Goal: Check status: Check status

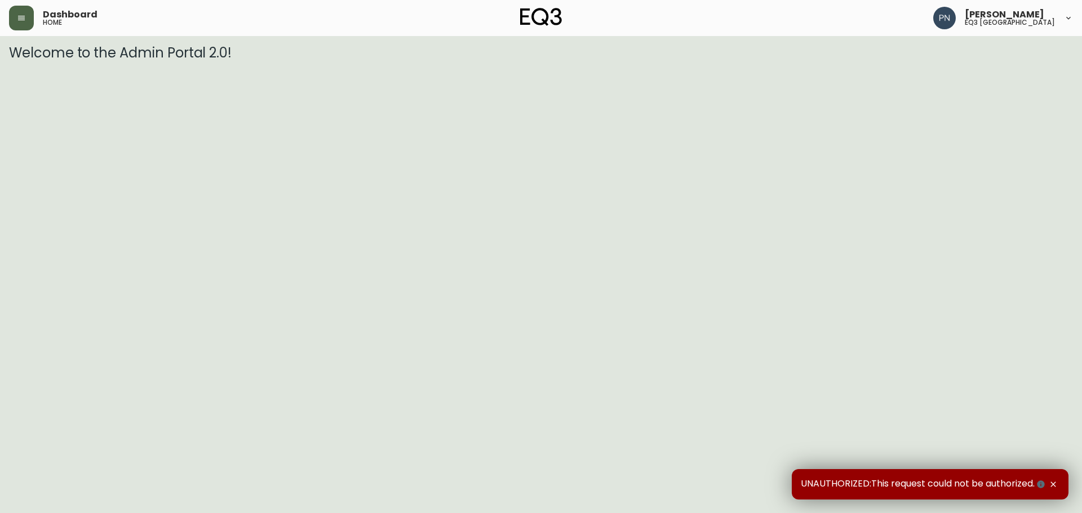
click at [24, 21] on icon "button" at bounding box center [21, 18] width 9 height 9
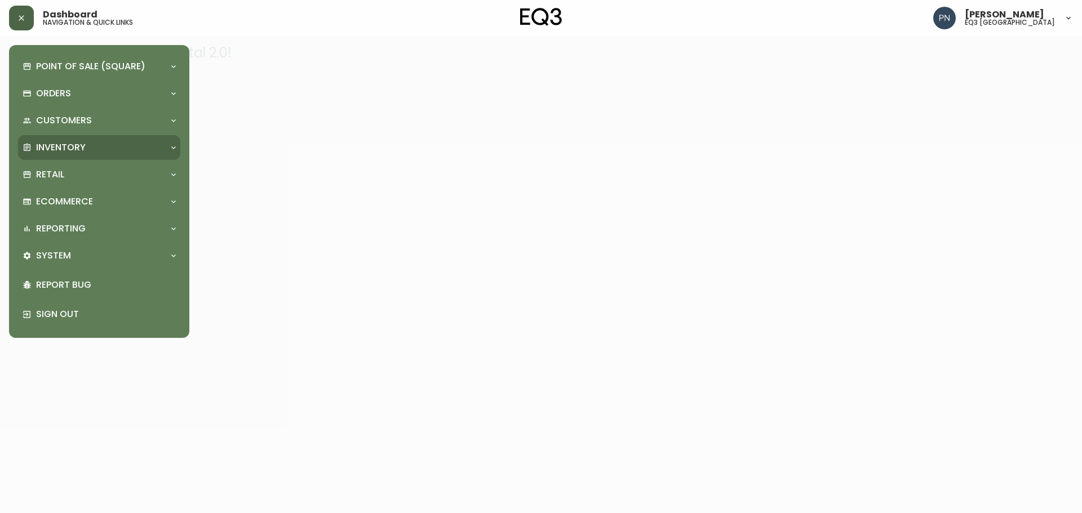
click at [82, 153] on p "Inventory" at bounding box center [61, 147] width 50 height 12
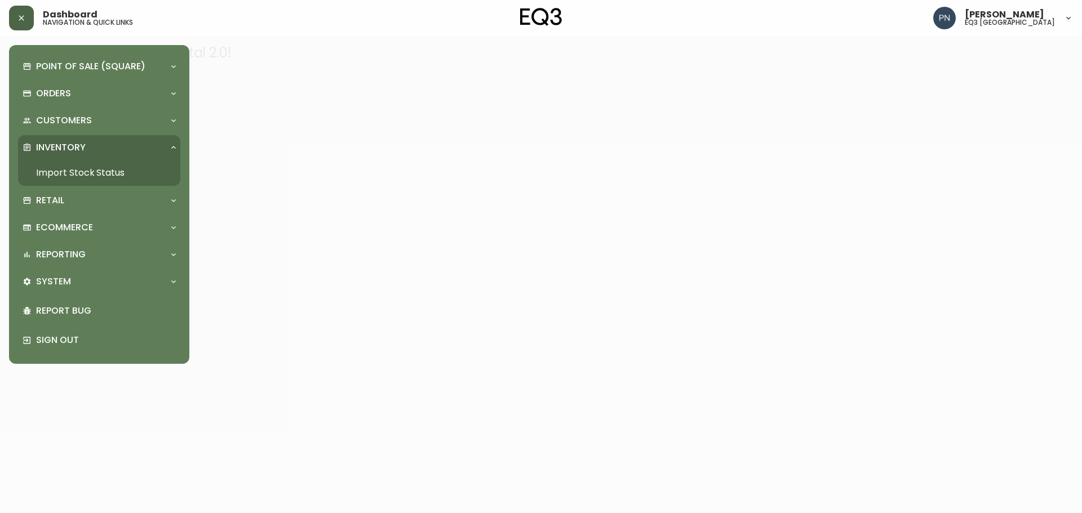
click at [83, 174] on link "Import Stock Status" at bounding box center [99, 173] width 162 height 26
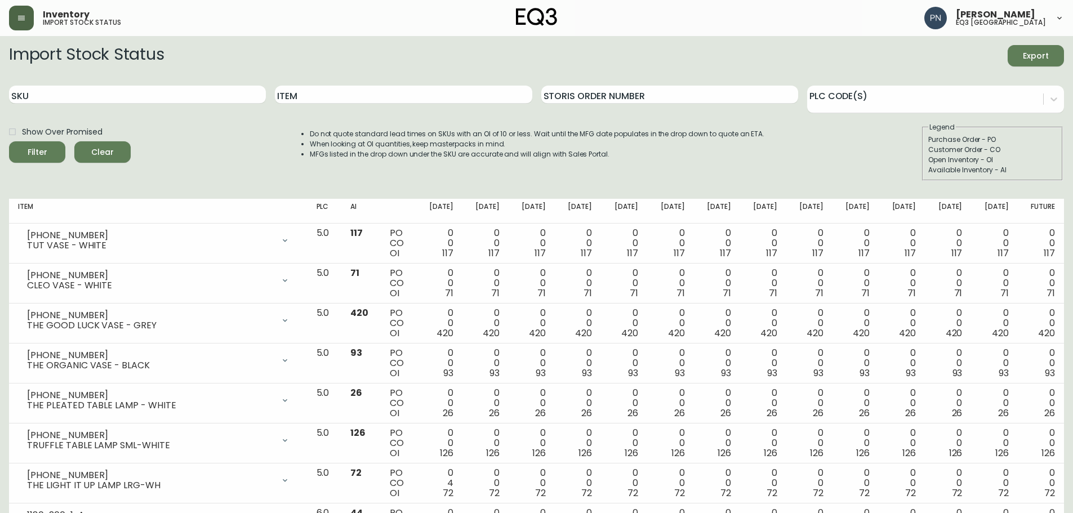
click at [20, 32] on div "Inventory import stock status [PERSON_NAME] eq3 [GEOGRAPHIC_DATA]" at bounding box center [536, 18] width 1055 height 36
click at [23, 21] on icon "button" at bounding box center [21, 18] width 9 height 9
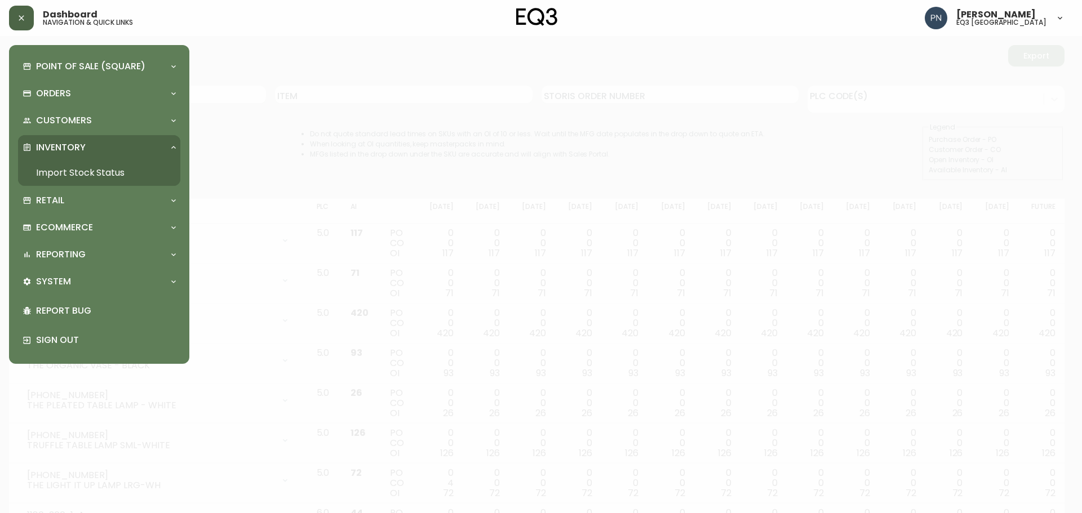
click at [19, 20] on icon "button" at bounding box center [21, 18] width 9 height 9
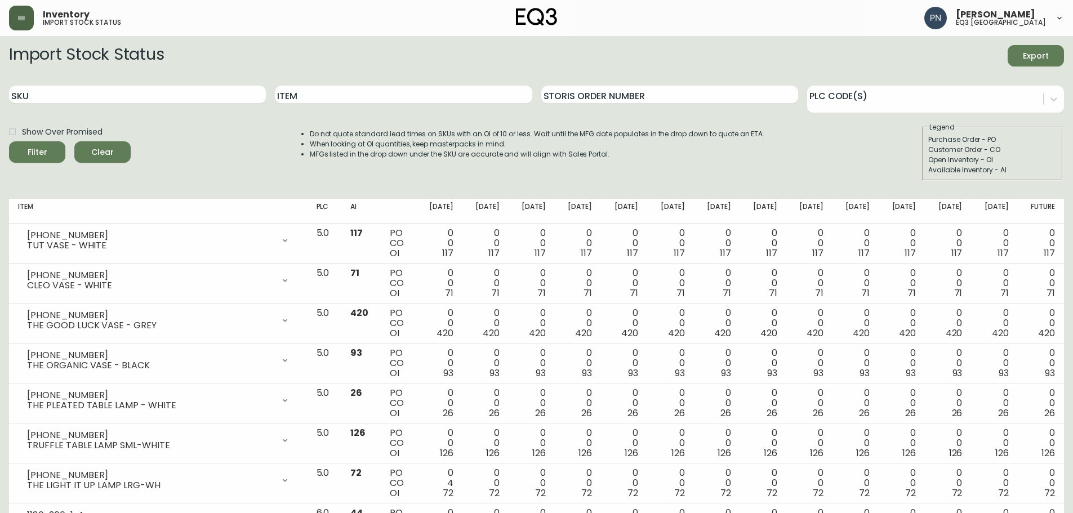
click at [19, 20] on icon "button" at bounding box center [21, 18] width 7 height 5
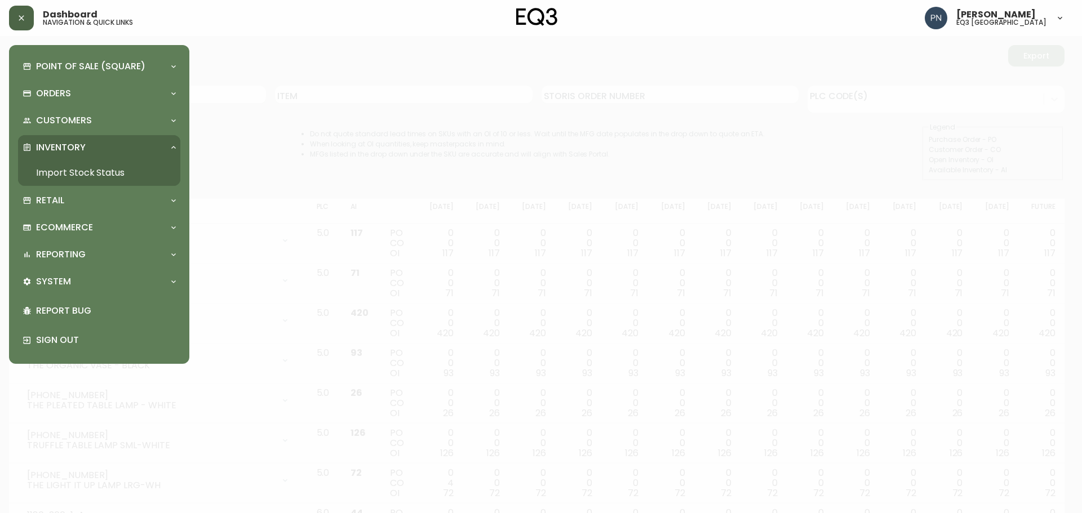
click at [15, 33] on div "Dashboard navigation & quick links [PERSON_NAME] eq3 [GEOGRAPHIC_DATA]" at bounding box center [536, 18] width 1055 height 36
click at [21, 20] on icon "button" at bounding box center [21, 18] width 9 height 9
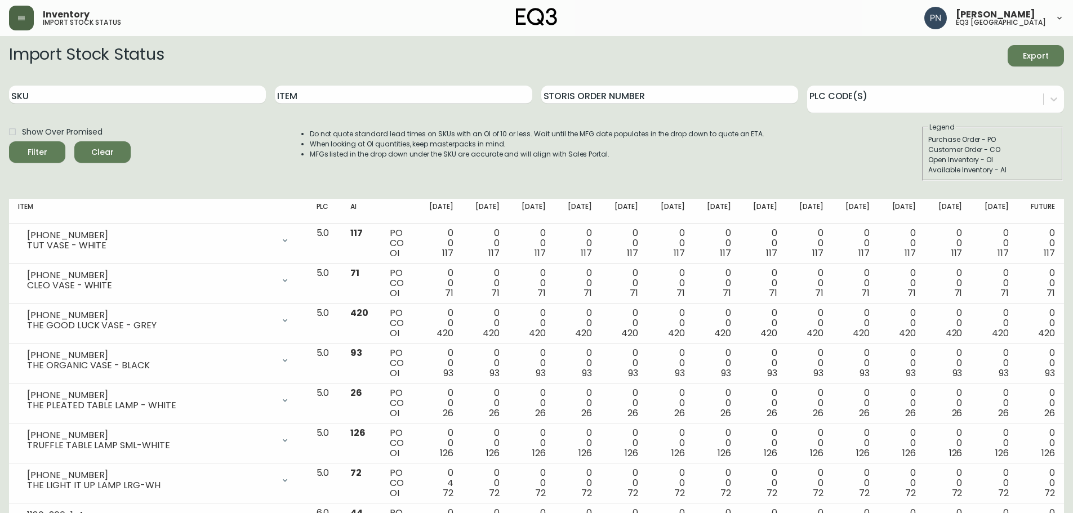
click at [21, 20] on icon "button" at bounding box center [21, 18] width 7 height 5
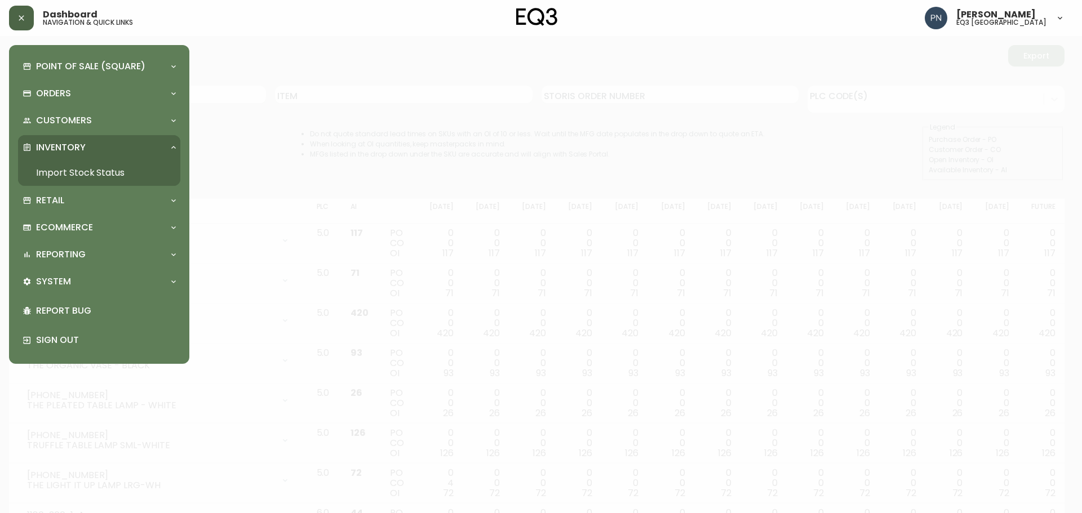
click at [74, 169] on link "Import Stock Status" at bounding box center [99, 173] width 162 height 26
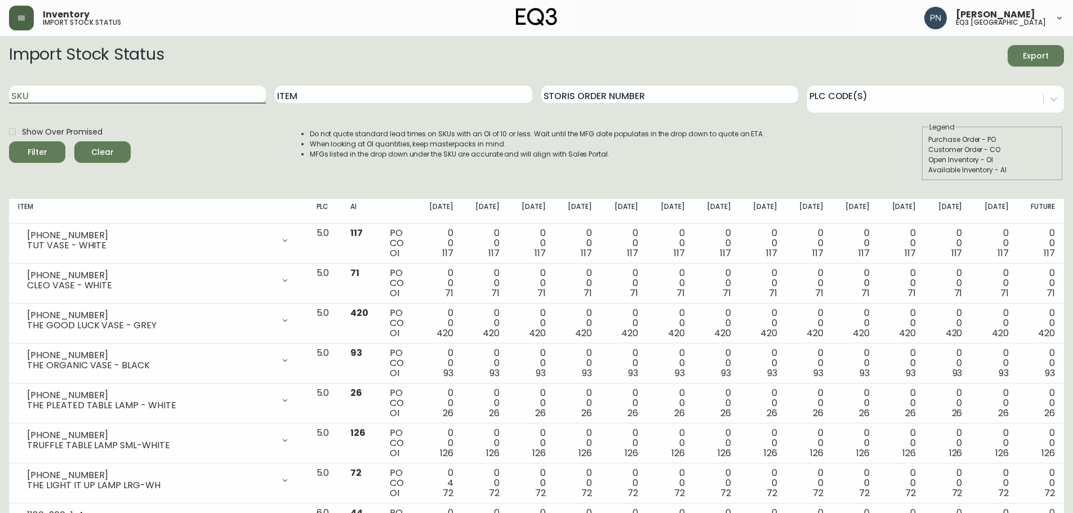
click at [186, 90] on input "SKU" at bounding box center [137, 95] width 257 height 18
click at [148, 82] on div "SKU" at bounding box center [137, 95] width 257 height 37
click at [148, 86] on input "SKU" at bounding box center [137, 95] width 257 height 18
paste input "[PHONE_NUMBER]"
type input "[PHONE_NUMBER]"
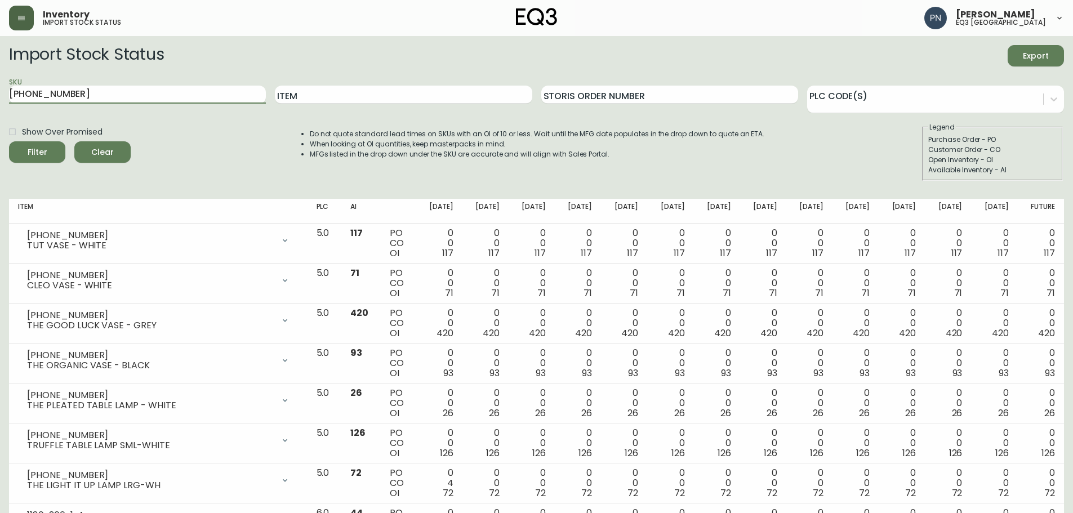
click at [9, 141] on button "Filter" at bounding box center [37, 151] width 56 height 21
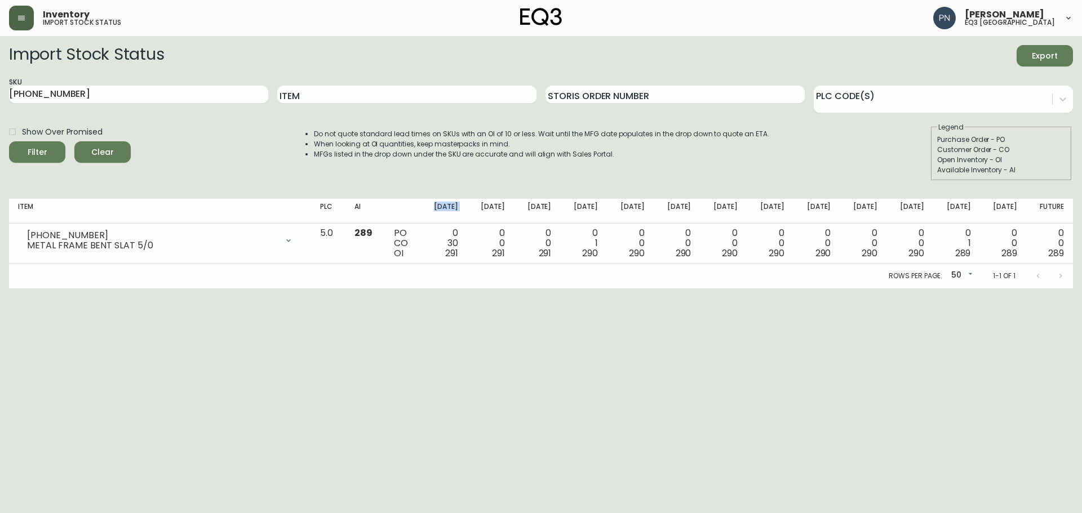
drag, startPoint x: 448, startPoint y: 202, endPoint x: 488, endPoint y: 205, distance: 40.1
click at [488, 205] on tr "Item PLC AI [DATE] Oct [DATE] Oct [DATE] [DATE] Nov [DATE] Nov [DATE] Dec [DATE…" at bounding box center [541, 211] width 1064 height 25
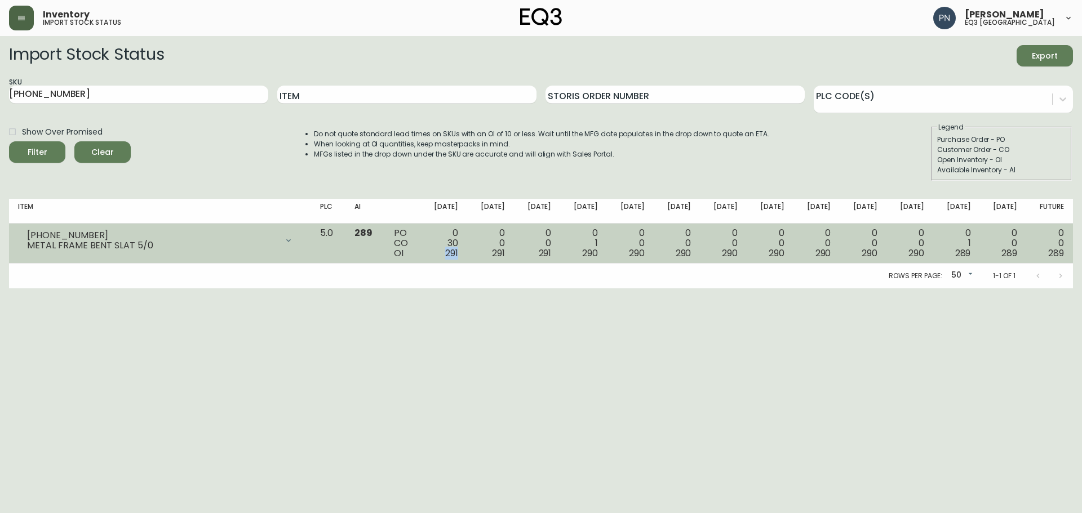
drag, startPoint x: 463, startPoint y: 255, endPoint x: 479, endPoint y: 255, distance: 16.9
click at [467, 255] on td "0 30 291" at bounding box center [443, 244] width 47 height 40
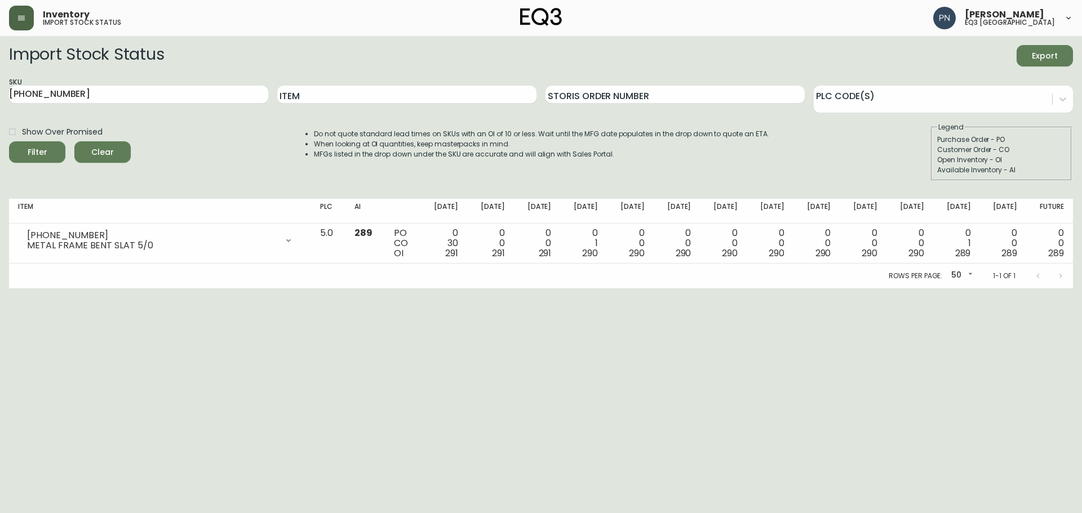
click at [500, 212] on th "[DATE]" at bounding box center [490, 211] width 47 height 25
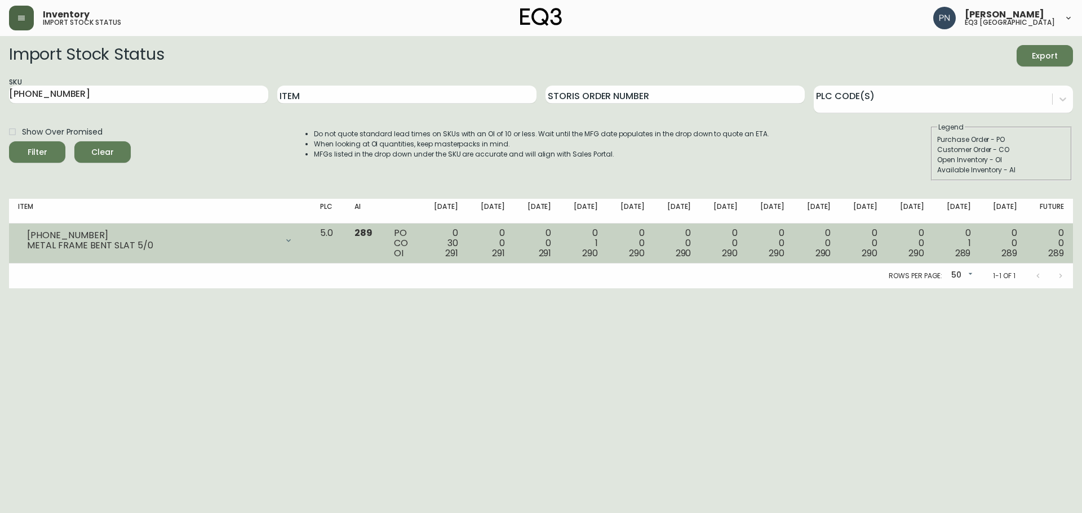
click at [411, 244] on div "PO CO OI" at bounding box center [402, 243] width 17 height 30
drag, startPoint x: 409, startPoint y: 246, endPoint x: 426, endPoint y: 248, distance: 17.6
click at [420, 248] on td "PO CO OI" at bounding box center [402, 244] width 35 height 40
click at [420, 251] on td "PO CO OI" at bounding box center [402, 244] width 35 height 40
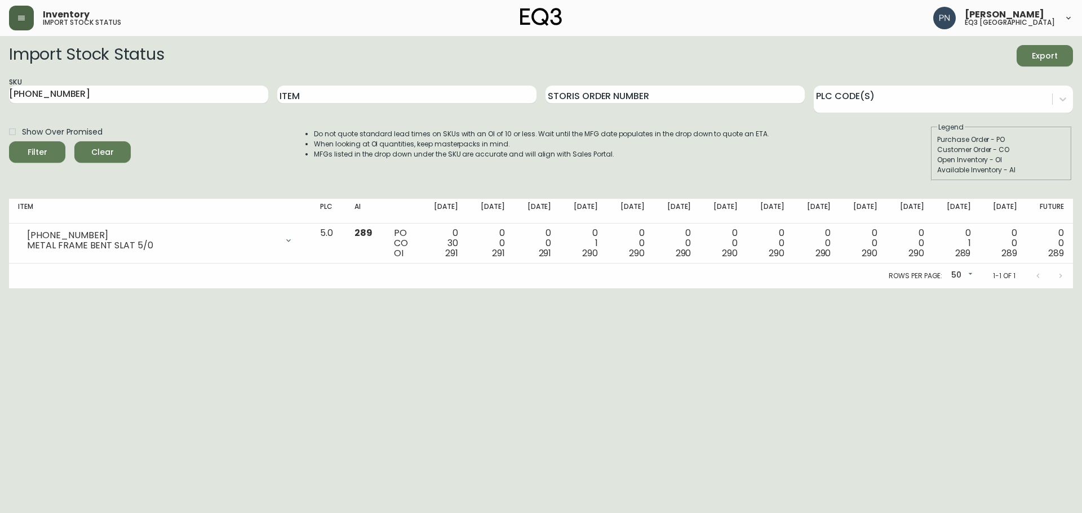
drag, startPoint x: 938, startPoint y: 145, endPoint x: 1022, endPoint y: 141, distance: 84.1
click at [1022, 141] on fieldset "Legend Purchase Order - PO Customer Order - CO Open Inventory - OI Available In…" at bounding box center [1001, 151] width 141 height 59
click at [1022, 141] on div "Purchase Order - PO" at bounding box center [1001, 140] width 128 height 10
drag, startPoint x: 936, startPoint y: 167, endPoint x: 1074, endPoint y: 165, distance: 138.6
click at [1074, 165] on main "Import Stock Status Export SKU [PHONE_NUMBER] Item Storis Order Number PLC Code…" at bounding box center [541, 162] width 1082 height 252
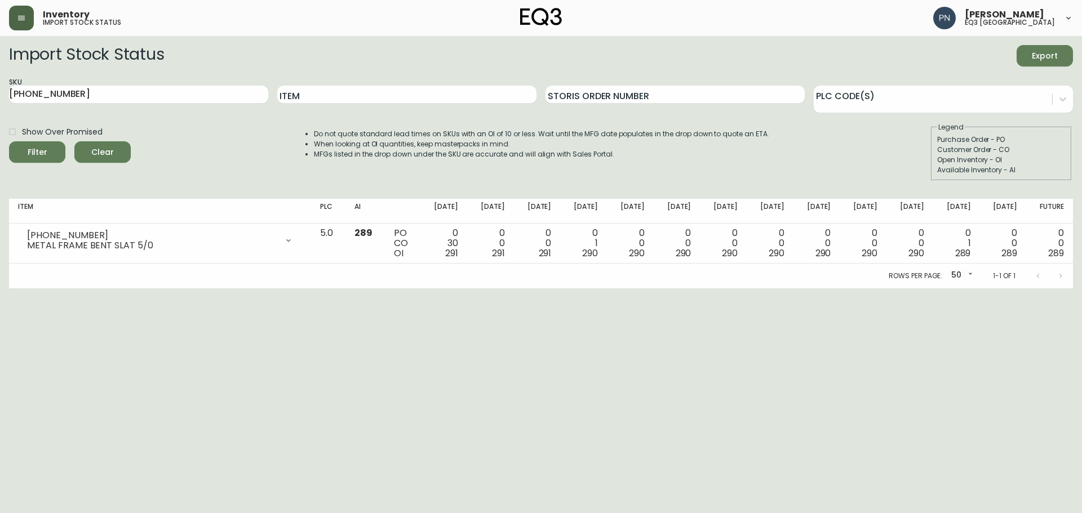
click at [1023, 174] on div "Available Inventory - AI" at bounding box center [1001, 170] width 128 height 10
click at [1003, 163] on div "Open Inventory - OI" at bounding box center [1001, 160] width 128 height 10
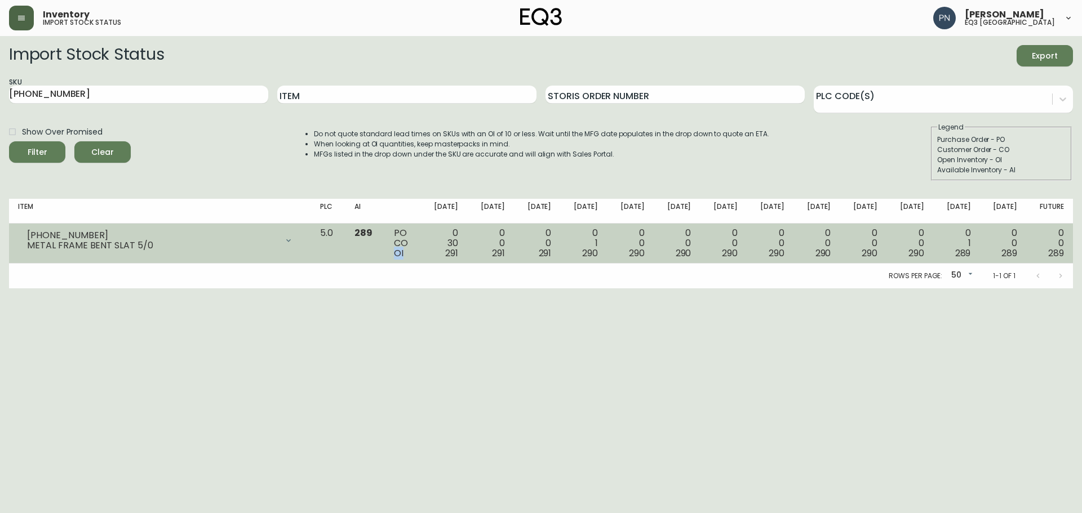
drag, startPoint x: 416, startPoint y: 252, endPoint x: 408, endPoint y: 250, distance: 8.6
click at [408, 250] on td "PO CO OI" at bounding box center [402, 244] width 35 height 40
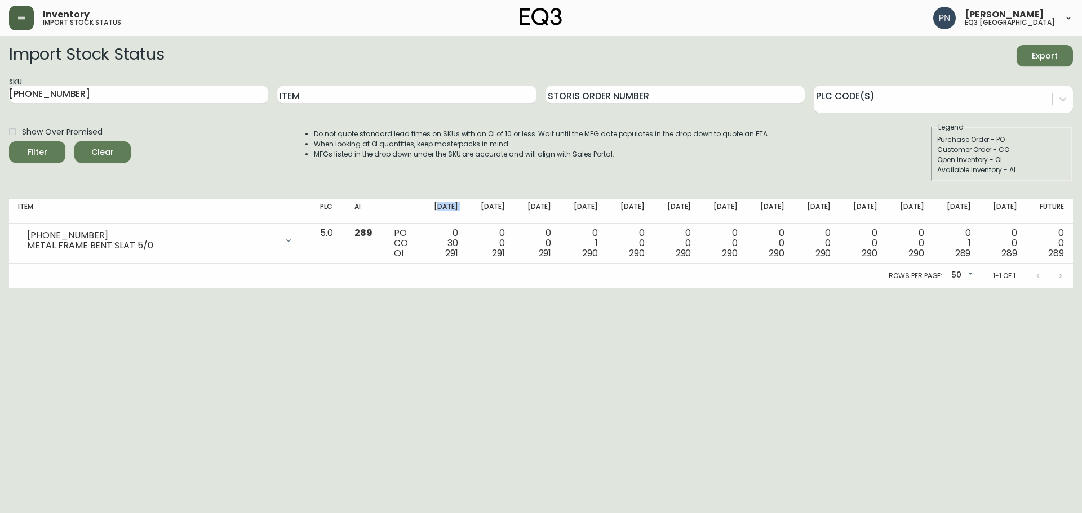
drag, startPoint x: 494, startPoint y: 205, endPoint x: 459, endPoint y: 204, distance: 34.9
click at [459, 204] on tr "Item PLC AI [DATE] Oct [DATE] Oct [DATE] [DATE] Nov [DATE] Nov [DATE] Dec [DATE…" at bounding box center [541, 211] width 1064 height 25
drag, startPoint x: 390, startPoint y: 211, endPoint x: 363, endPoint y: 211, distance: 27.0
click at [363, 211] on tr "Item PLC AI [DATE] Oct [DATE] Oct [DATE] [DATE] Nov [DATE] Nov [DATE] Dec [DATE…" at bounding box center [541, 211] width 1064 height 25
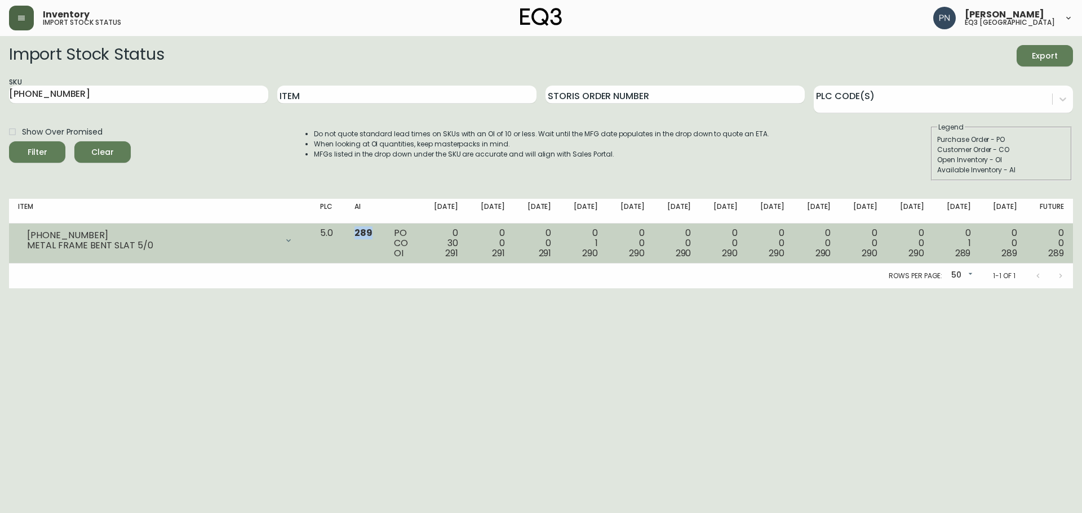
drag, startPoint x: 397, startPoint y: 232, endPoint x: 377, endPoint y: 234, distance: 19.2
click at [377, 234] on td "289" at bounding box center [365, 244] width 40 height 40
drag, startPoint x: 358, startPoint y: 230, endPoint x: 341, endPoint y: 225, distance: 17.6
click at [341, 225] on td "5.0" at bounding box center [328, 244] width 34 height 40
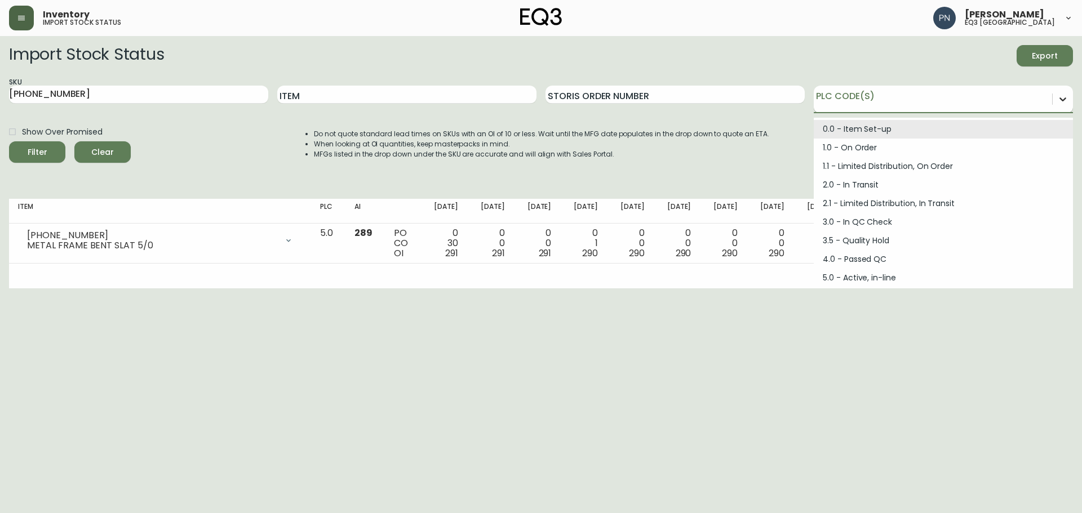
click at [1063, 98] on icon at bounding box center [1062, 99] width 11 height 11
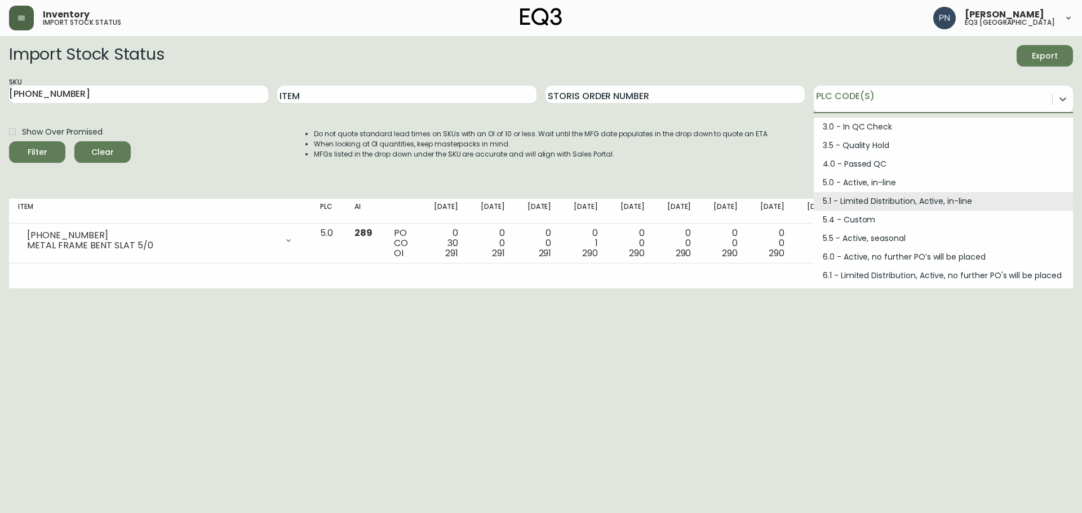
scroll to position [152, 0]
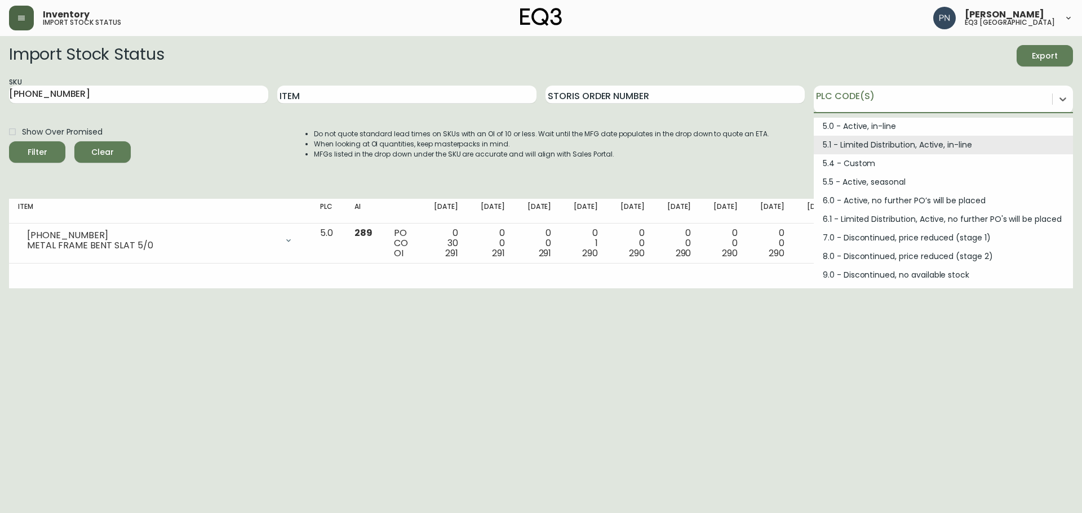
click at [402, 41] on main "Import Stock Status Export SKU [PHONE_NUMBER] Item Storis Order Number option 5…" at bounding box center [541, 162] width 1082 height 252
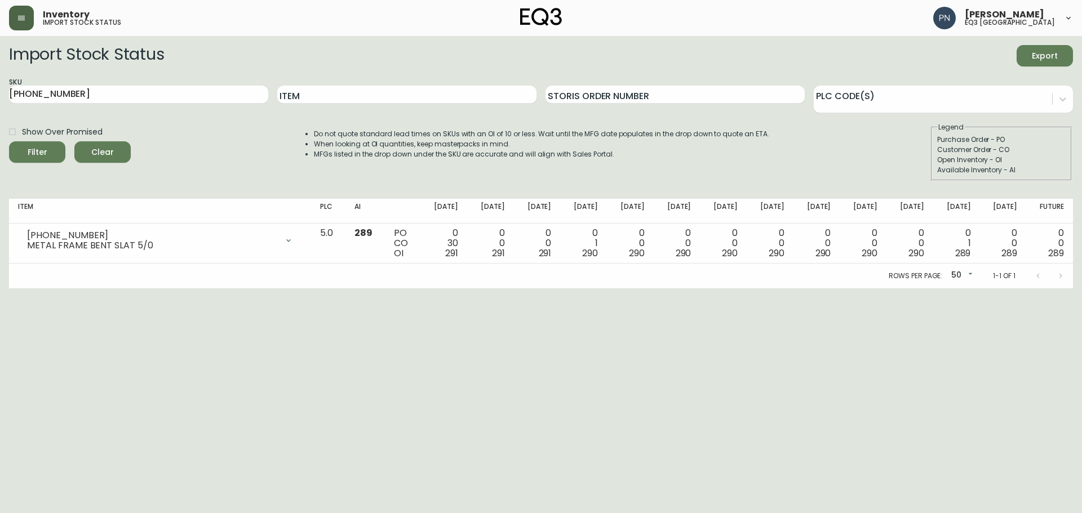
click at [26, 16] on button "button" at bounding box center [21, 18] width 25 height 25
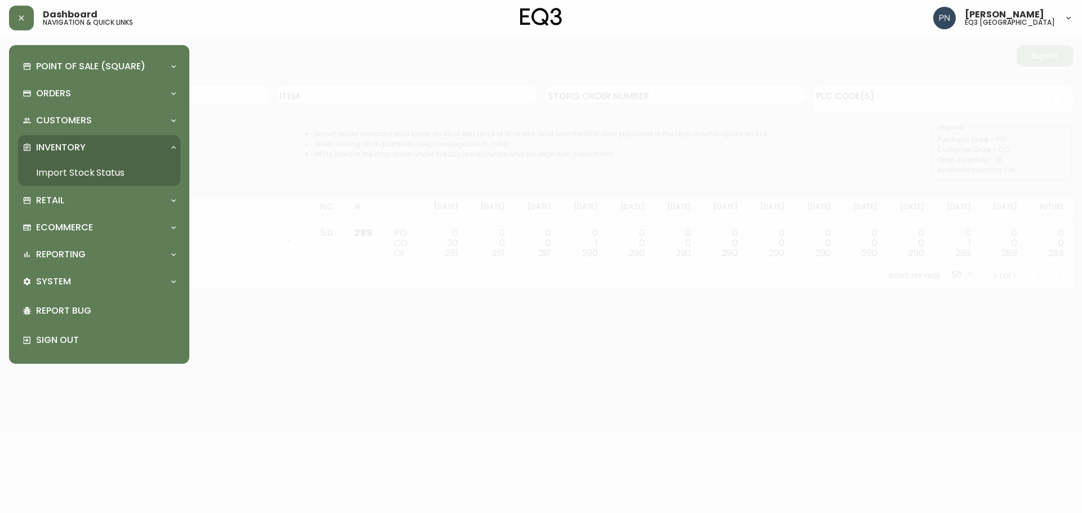
click at [647, 221] on div at bounding box center [541, 256] width 1082 height 513
